Goal: Task Accomplishment & Management: Manage account settings

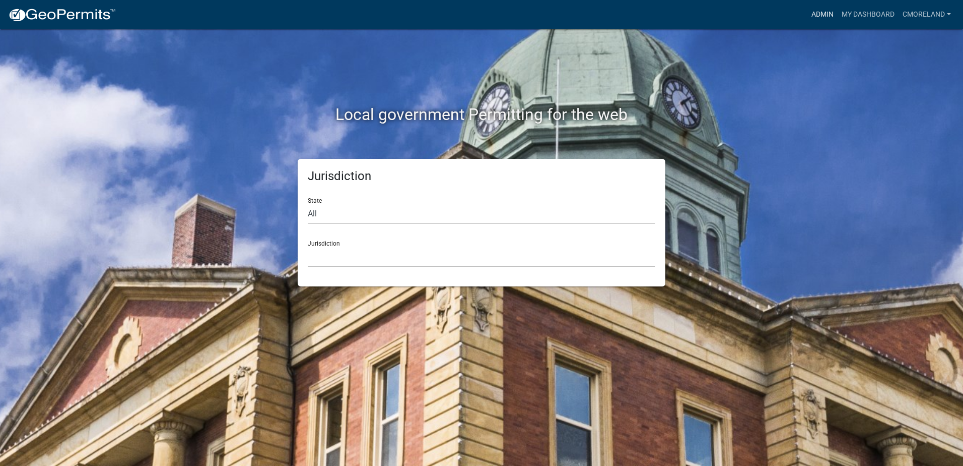
click at [818, 13] on link "Admin" at bounding box center [823, 14] width 30 height 19
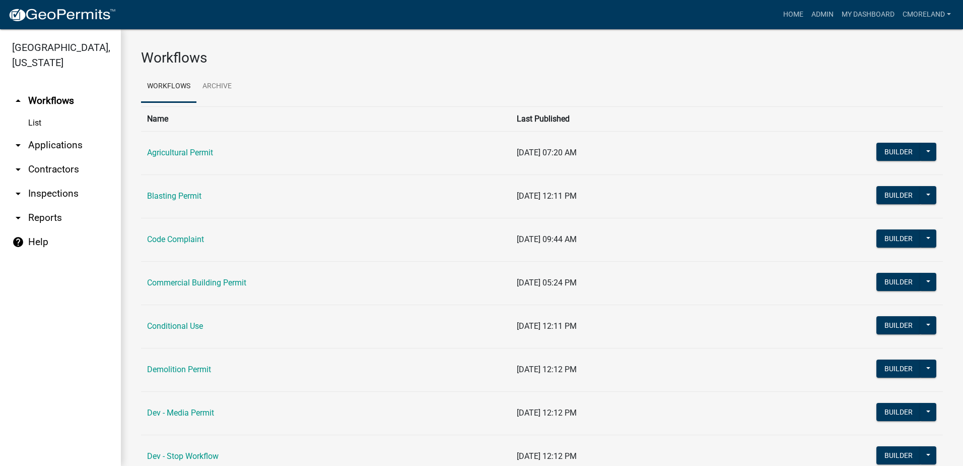
click at [53, 192] on link "arrow_drop_down Inspections" at bounding box center [60, 193] width 121 height 24
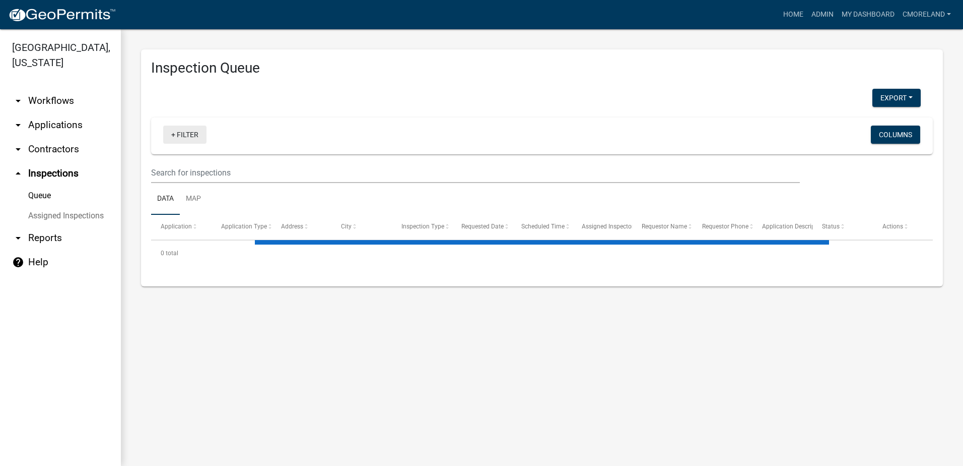
click at [193, 132] on link "+ Filter" at bounding box center [184, 134] width 43 height 18
select select "2: 50"
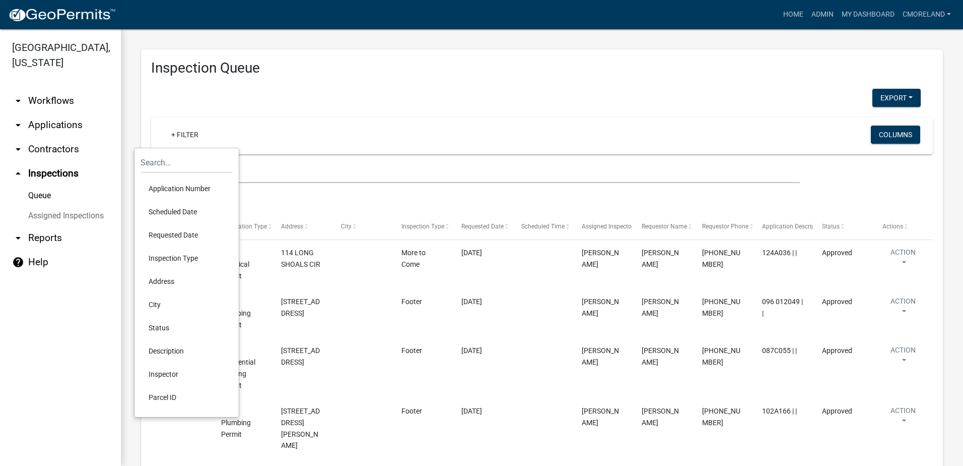
click at [173, 209] on li "Scheduled Date" at bounding box center [187, 211] width 92 height 23
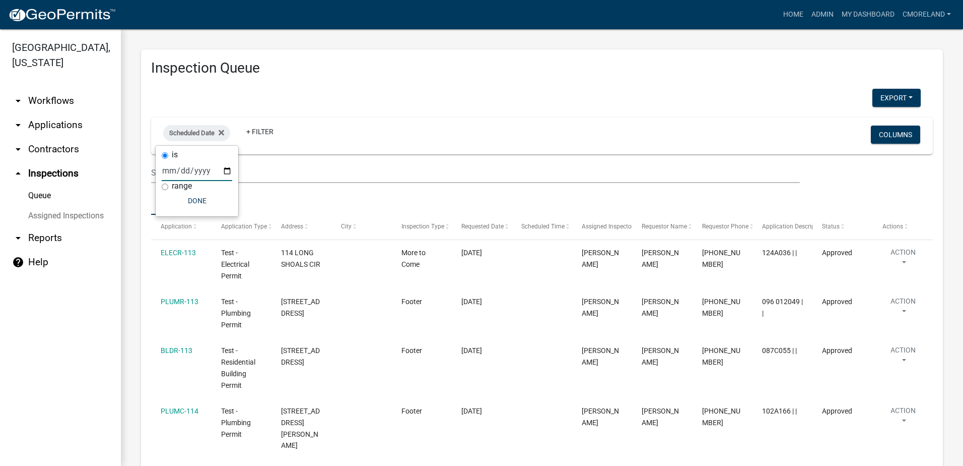
click at [226, 168] on input "date" at bounding box center [197, 170] width 71 height 21
type input "2025-10-08"
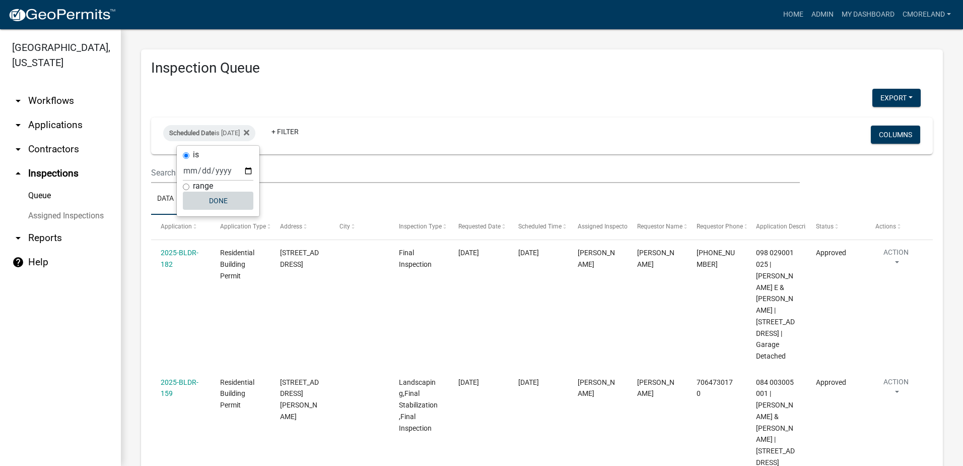
click at [218, 198] on button "Done" at bounding box center [218, 200] width 71 height 18
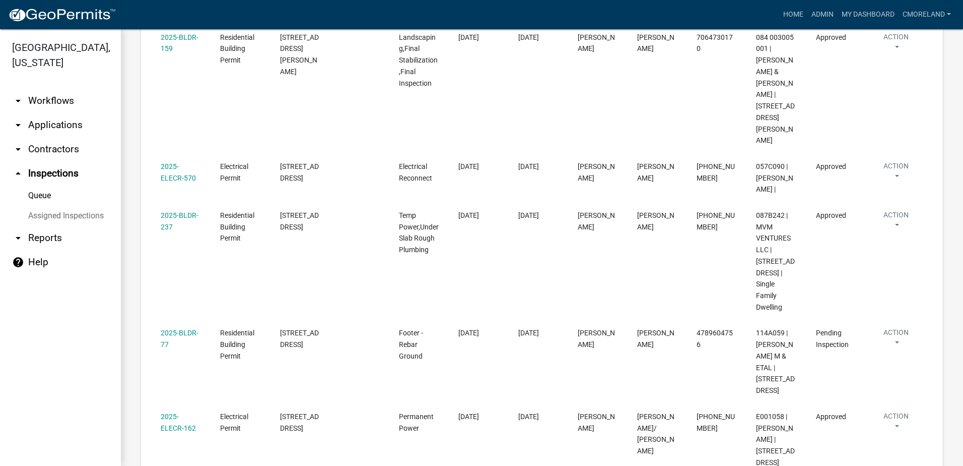
scroll to position [349, 0]
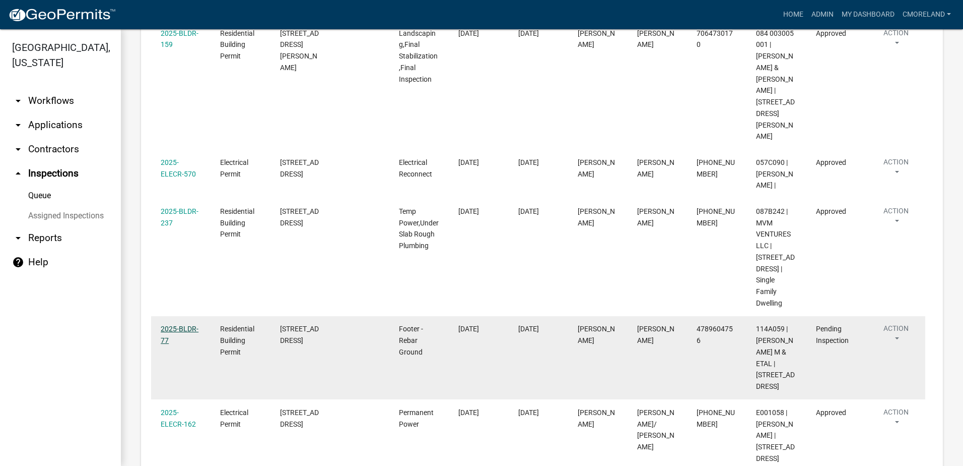
click at [175, 324] on link "2025-BLDR-77" at bounding box center [180, 334] width 38 height 20
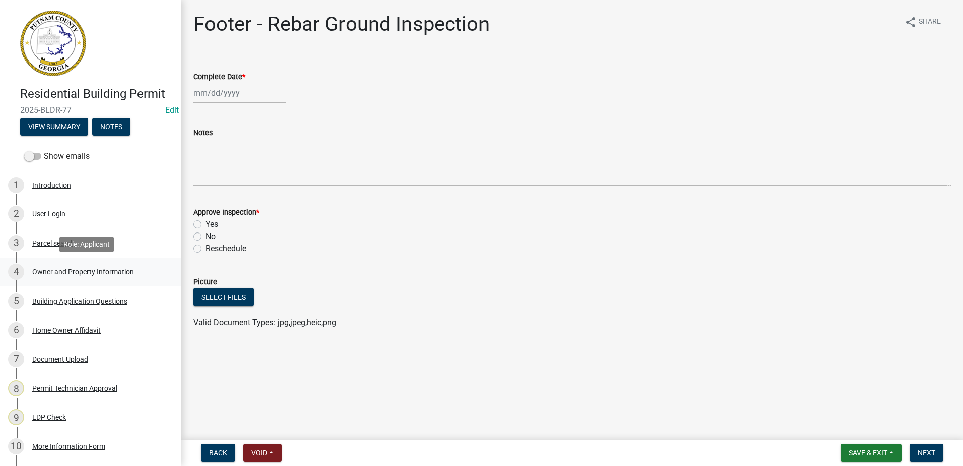
click at [59, 272] on div "Owner and Property Information" at bounding box center [83, 271] width 102 height 7
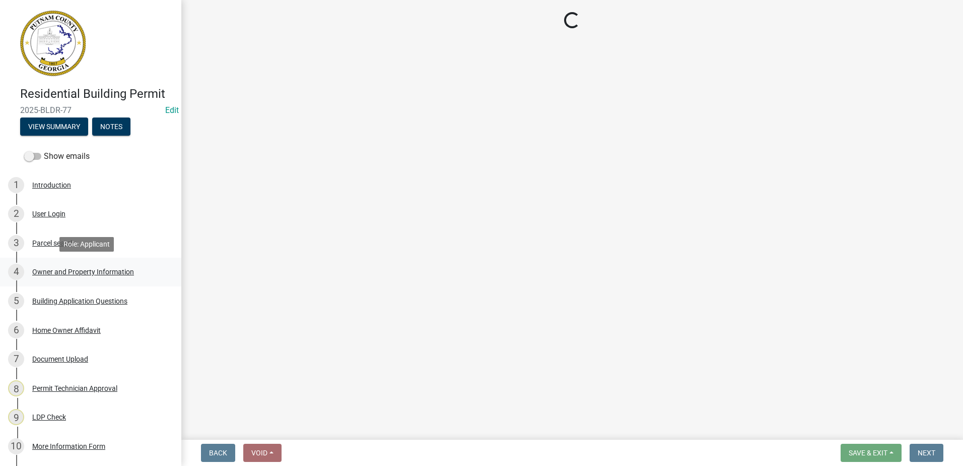
select select "78bfdc44-73ff-456e-a557-d4c99b9c08be"
select select "83394b22-4a11-496c-8e5c-75ade2e72faf"
select select "469c5908-2854-42d5-89ed-bee7fc26529e"
select select "fa9ac713-ff98-4511-b6d6-b752a2dce95a"
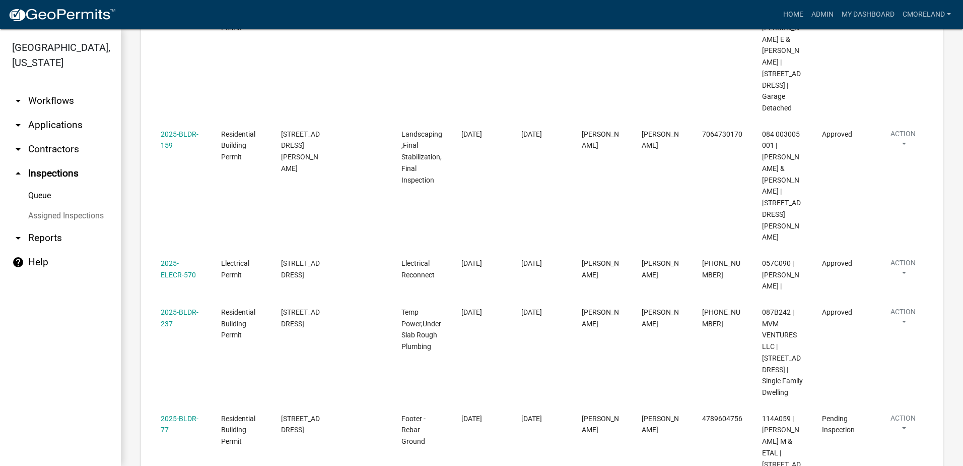
scroll to position [449, 0]
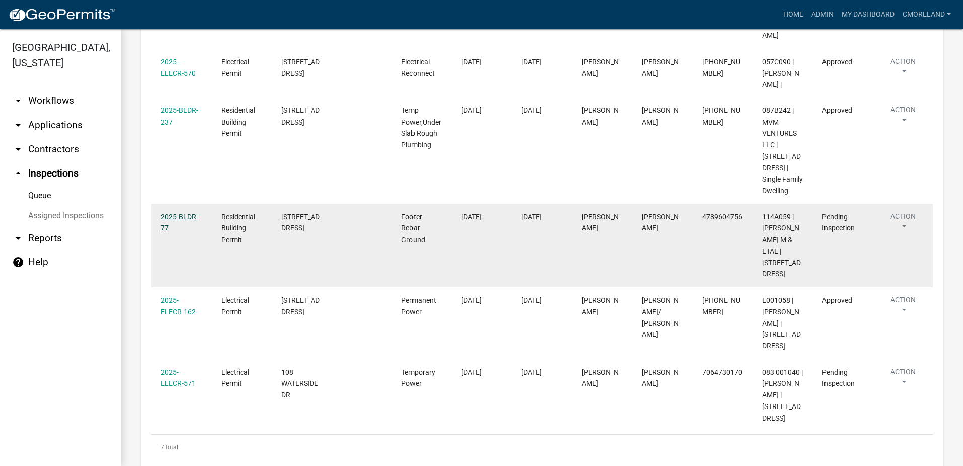
click at [174, 213] on link "2025-BLDR-77" at bounding box center [180, 223] width 38 height 20
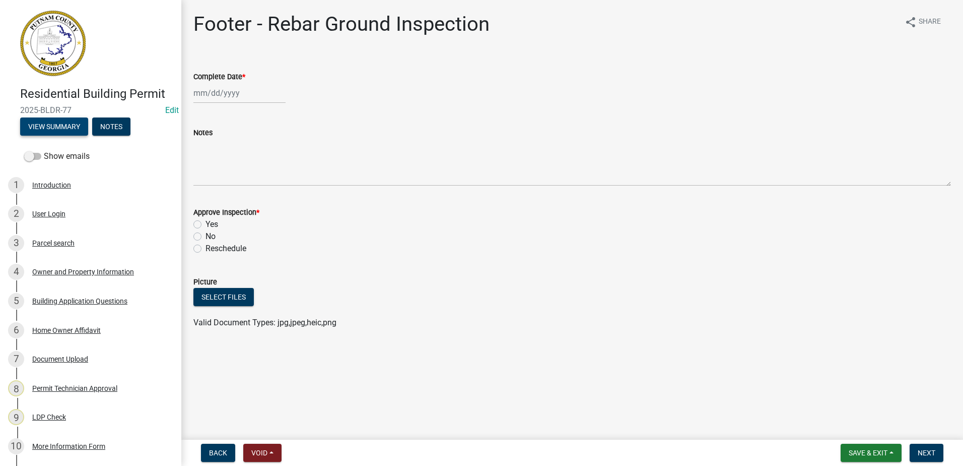
click at [63, 125] on button "View Summary" at bounding box center [54, 126] width 68 height 18
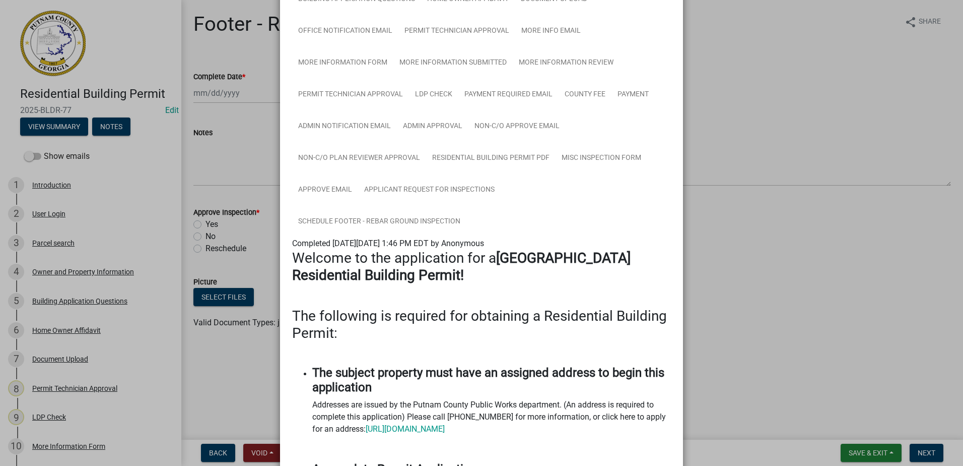
scroll to position [50, 0]
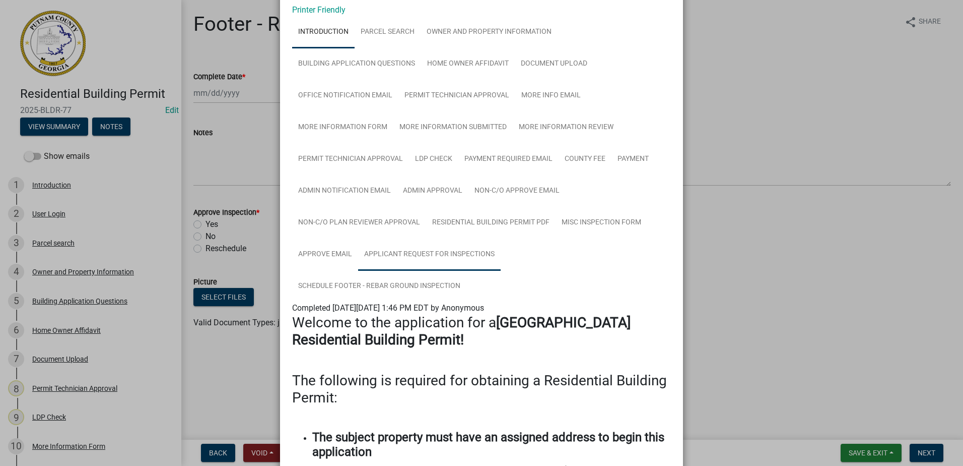
click at [436, 256] on link "Applicant Request for Inspections" at bounding box center [429, 254] width 143 height 32
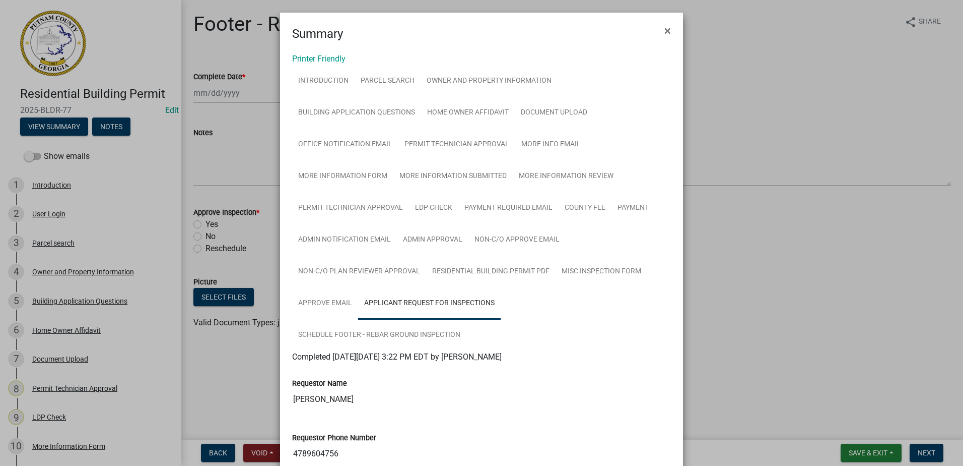
scroll to position [0, 0]
click at [667, 33] on span "×" at bounding box center [668, 32] width 7 height 14
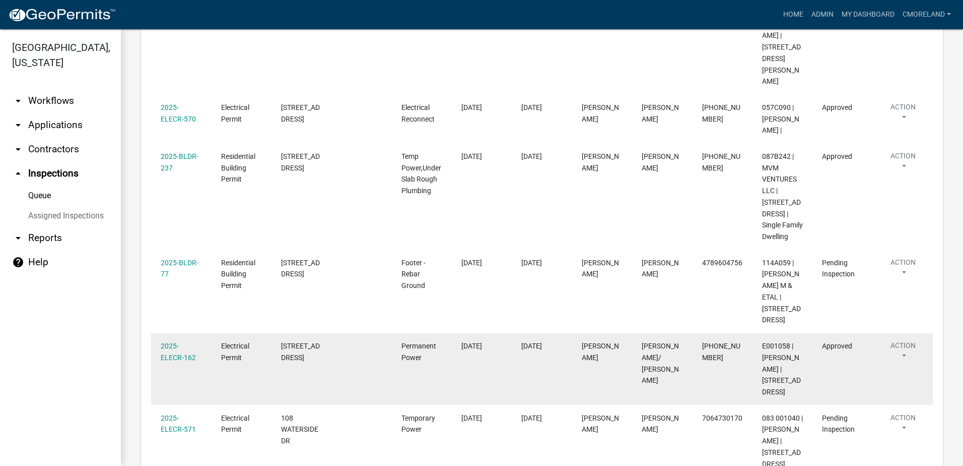
scroll to position [449, 0]
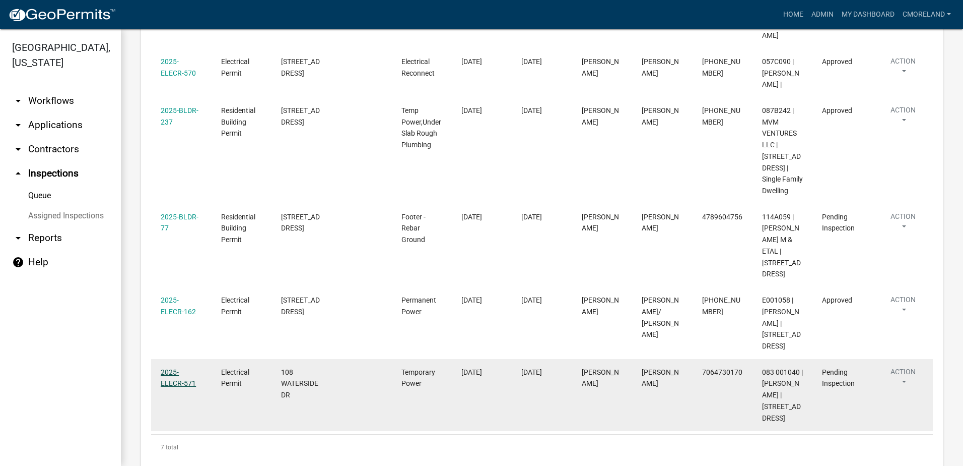
click at [182, 368] on link "2025-ELECR-571" at bounding box center [178, 378] width 35 height 20
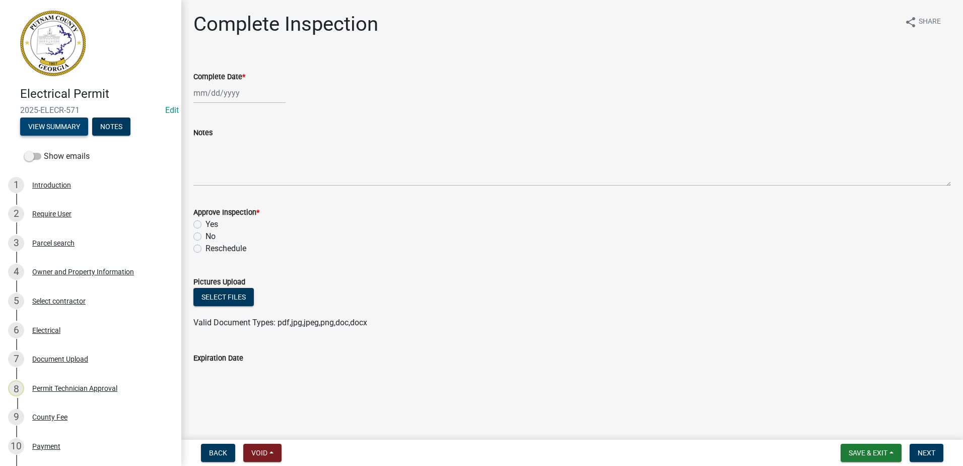
click at [66, 122] on button "View Summary" at bounding box center [54, 126] width 68 height 18
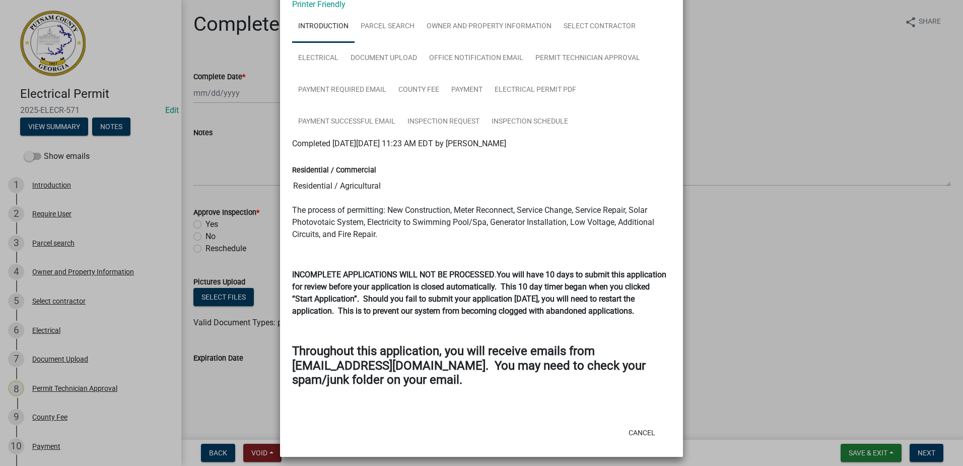
scroll to position [61, 0]
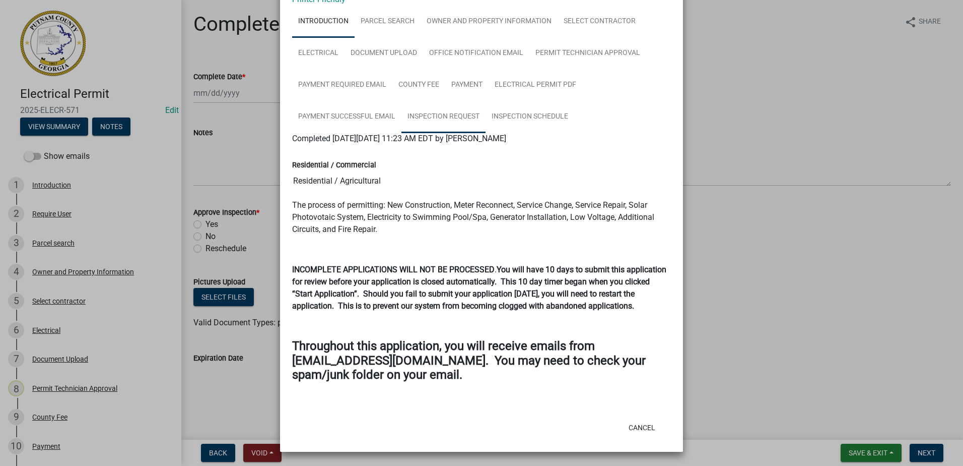
click at [438, 114] on link "Inspection Request" at bounding box center [444, 117] width 84 height 32
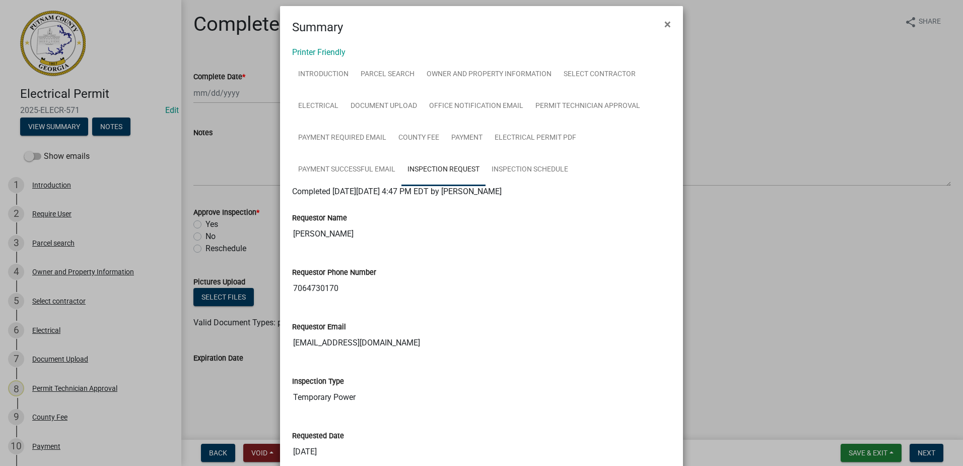
scroll to position [0, 0]
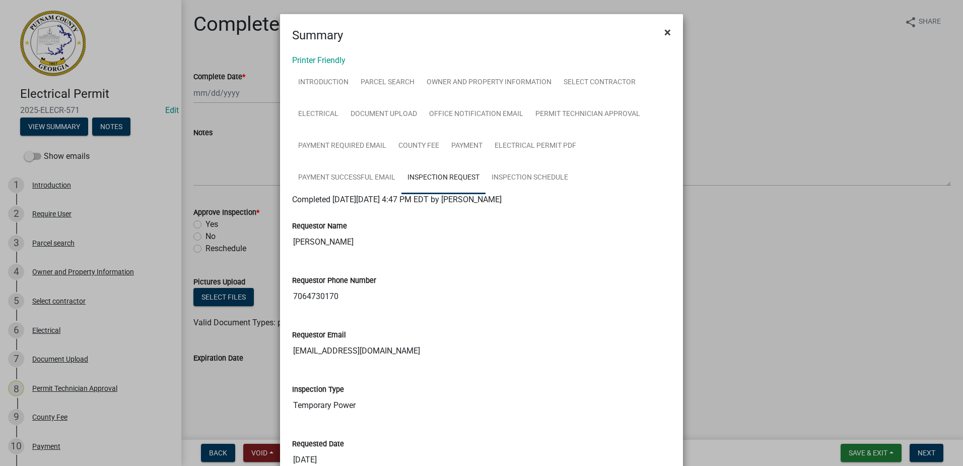
click at [665, 31] on span "×" at bounding box center [668, 32] width 7 height 14
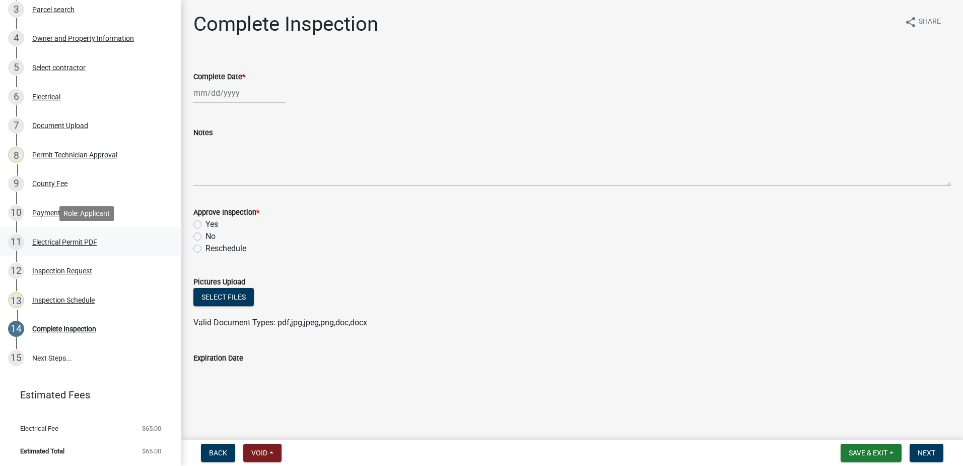
scroll to position [234, 0]
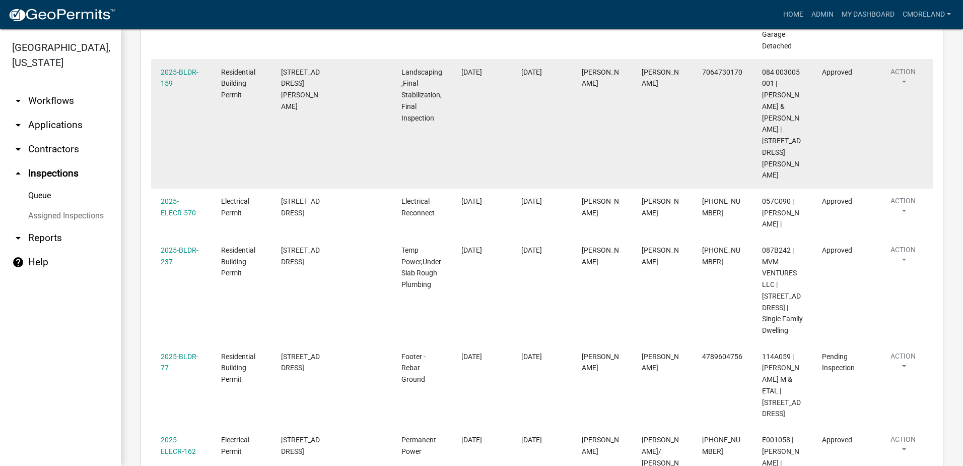
scroll to position [449, 0]
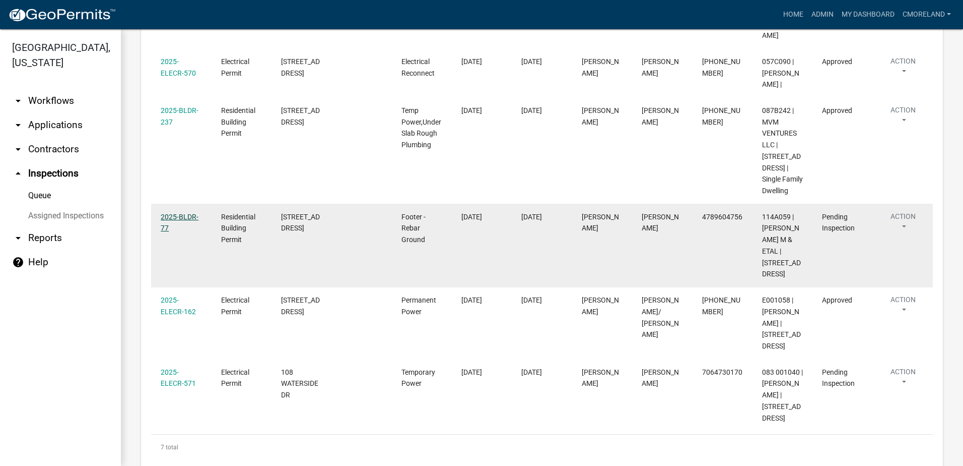
click at [176, 213] on link "2025-BLDR-77" at bounding box center [180, 223] width 38 height 20
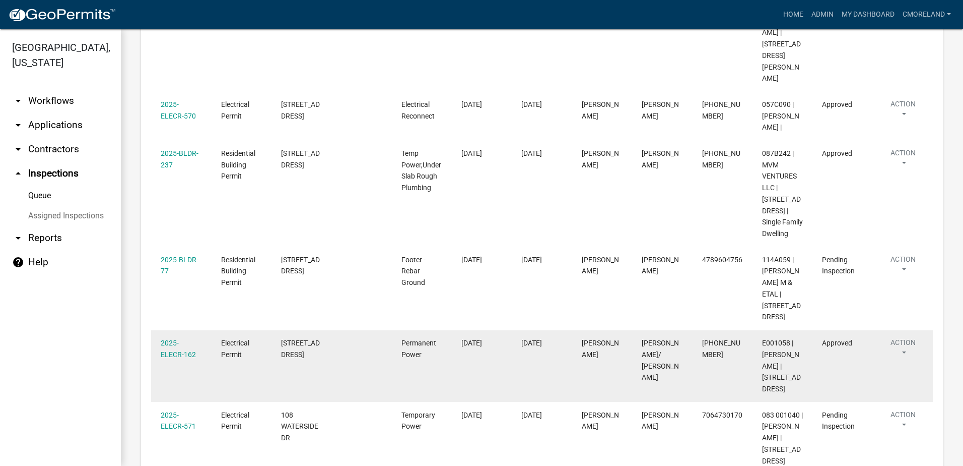
scroll to position [449, 0]
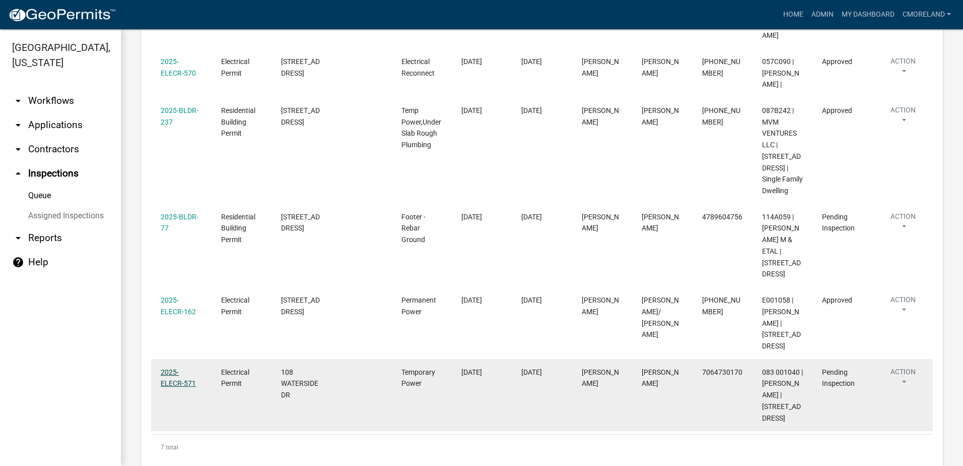
click at [178, 368] on link "2025-ELECR-571" at bounding box center [178, 378] width 35 height 20
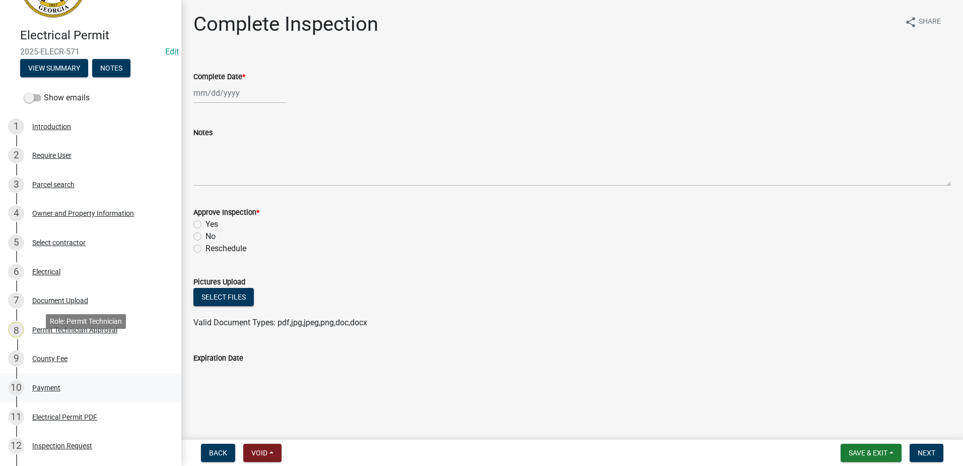
scroll to position [234, 0]
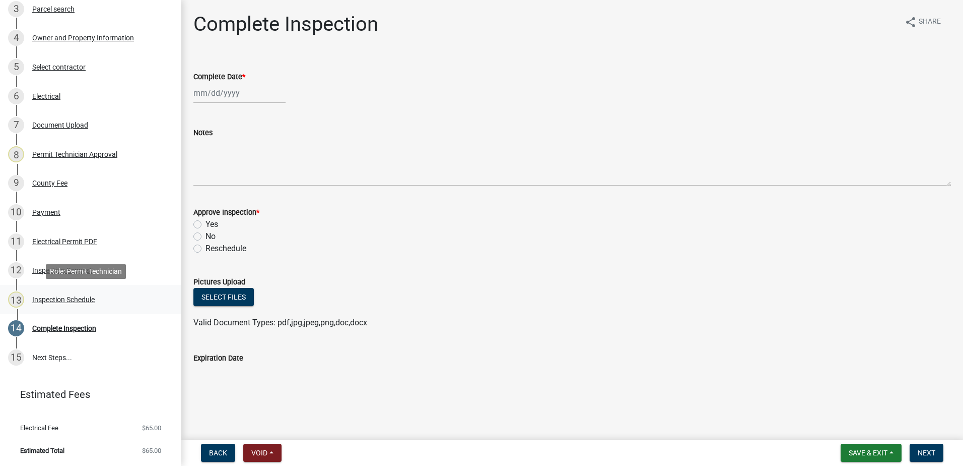
click at [78, 299] on div "Inspection Schedule" at bounding box center [63, 299] width 62 height 7
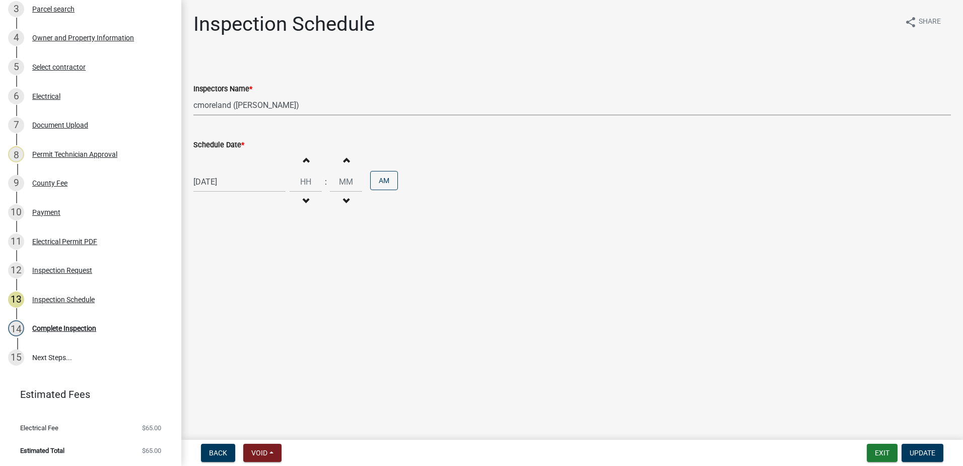
click at [312, 106] on select "Select Item... mrivera (Michele Rivera) StephanieM (Stephanie Morris ) QGrissom…" at bounding box center [572, 105] width 758 height 21
select select "07642ab0-564c-47bb-824b-0ccf2da83593"
click at [193, 95] on select "Select Item... mrivera (Michele Rivera) StephanieM (Stephanie Morris ) QGrissom…" at bounding box center [572, 105] width 758 height 21
select select "10"
select select "2025"
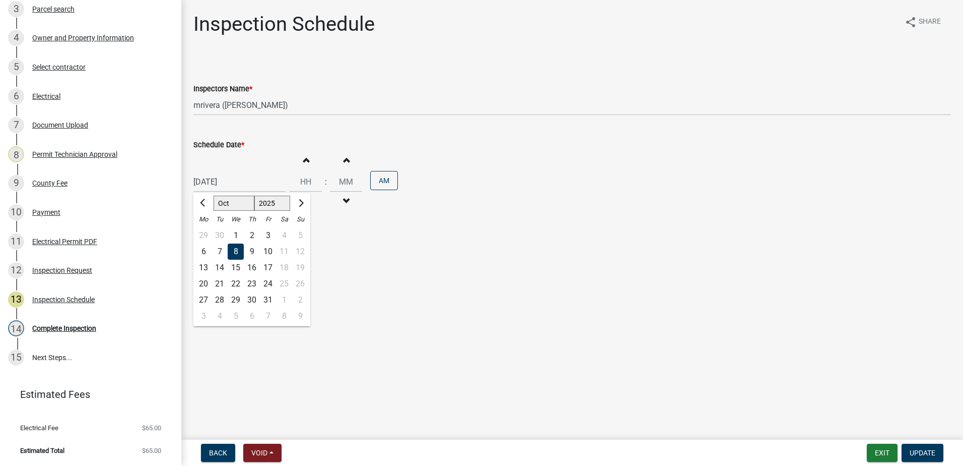
click at [263, 188] on div "10/08/2025 Jan Feb Mar Apr May Jun Jul Aug Sep Oct Nov Dec 1525 1526 1527 1528 …" at bounding box center [239, 181] width 92 height 21
click at [254, 250] on div "9" at bounding box center [252, 251] width 16 height 16
type input "10/09/2025"
click at [924, 448] on span "Update" at bounding box center [923, 452] width 26 height 8
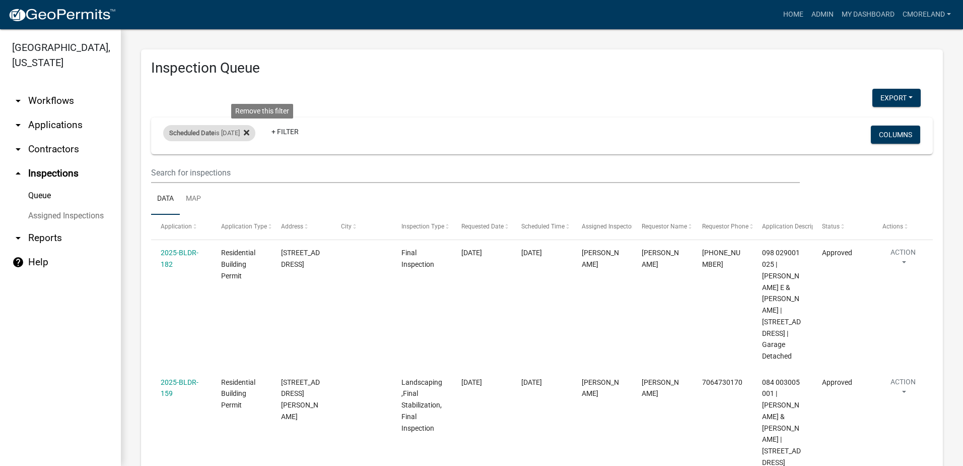
click at [249, 134] on icon at bounding box center [247, 132] width 6 height 8
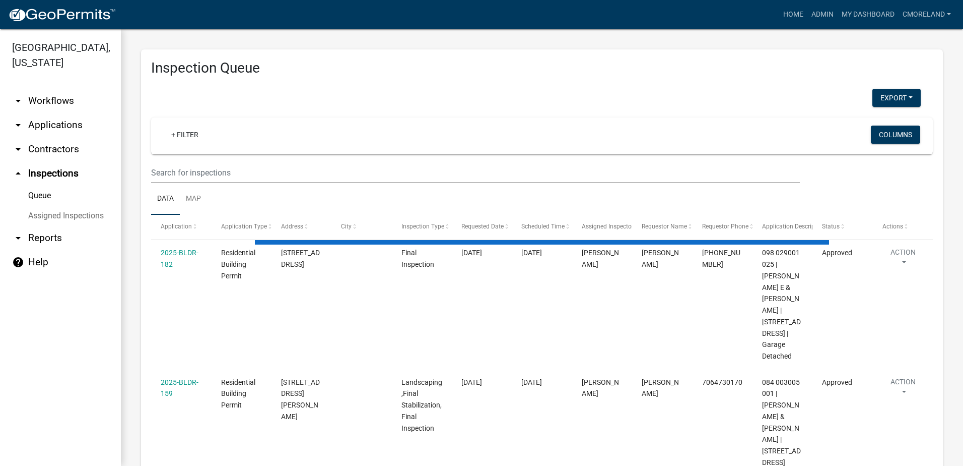
select select "2: 50"
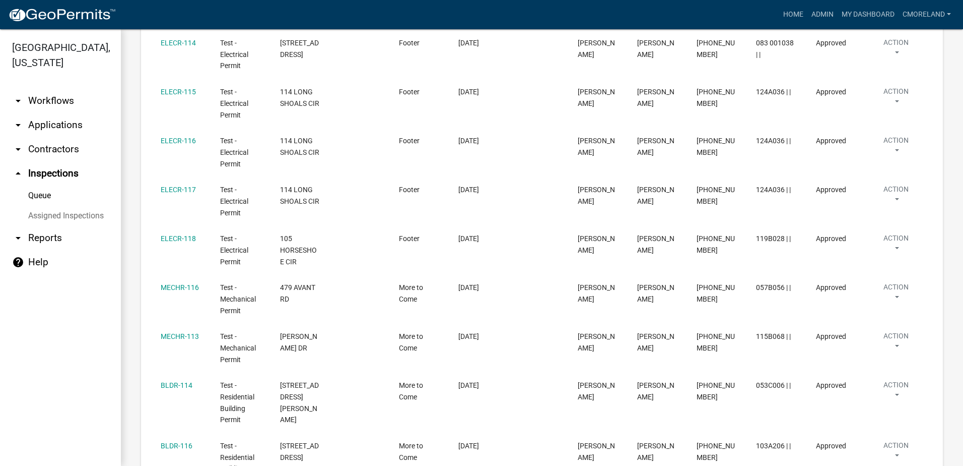
scroll to position [151, 0]
